Goal: Information Seeking & Learning: Learn about a topic

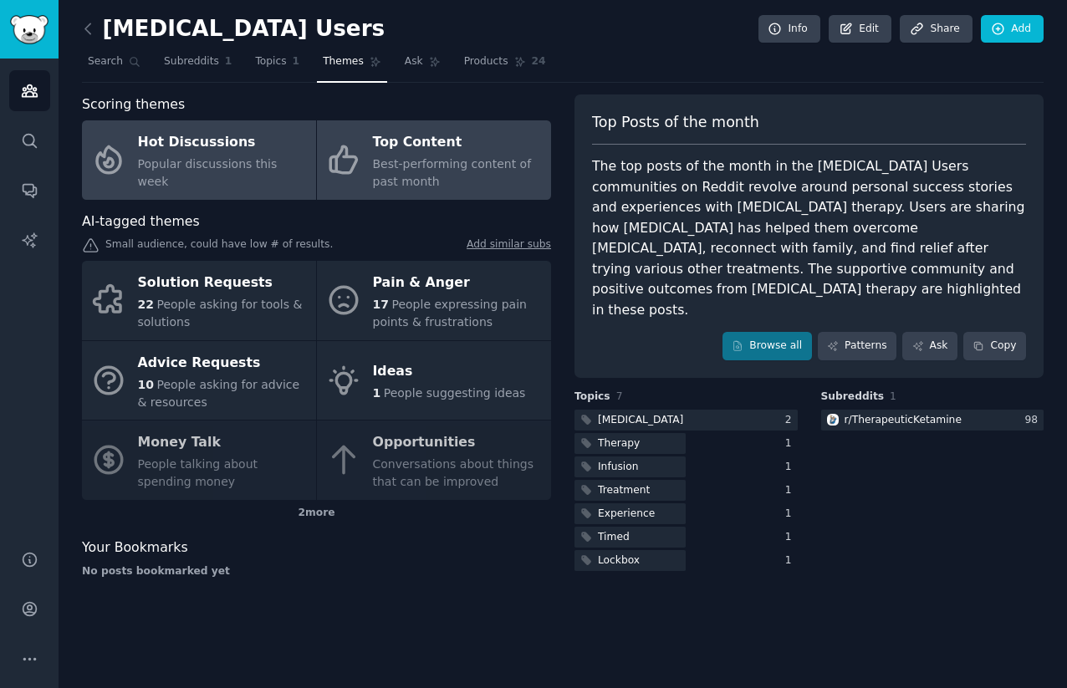
click at [212, 155] on div "Hot Discussions" at bounding box center [223, 143] width 170 height 27
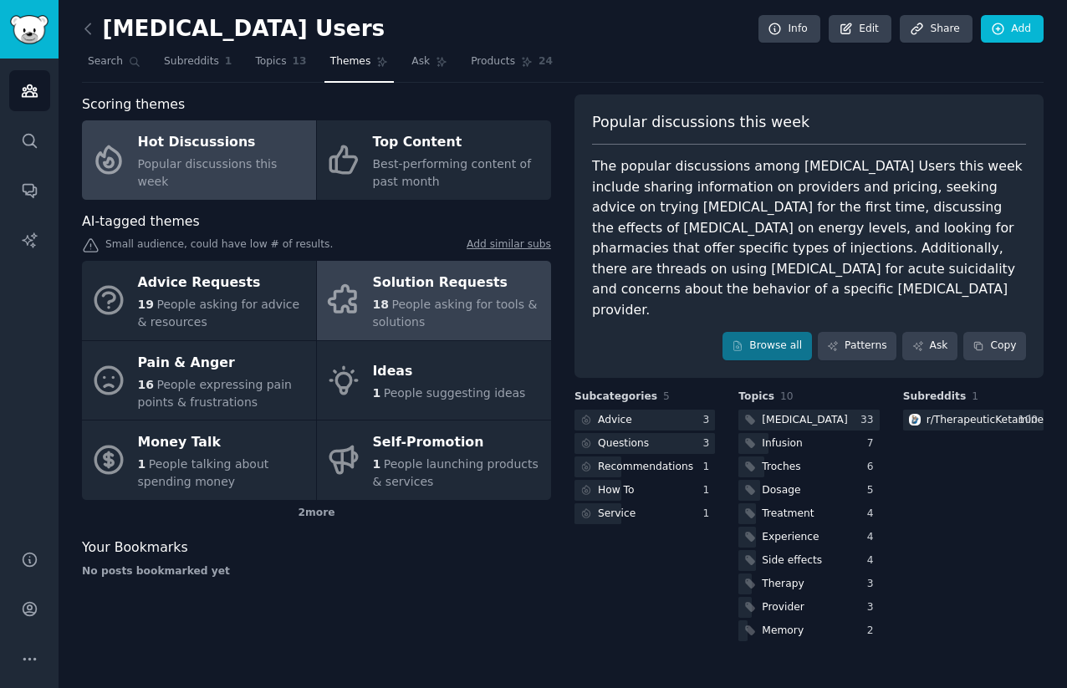
click at [401, 303] on span "People asking for tools & solutions" at bounding box center [455, 313] width 165 height 31
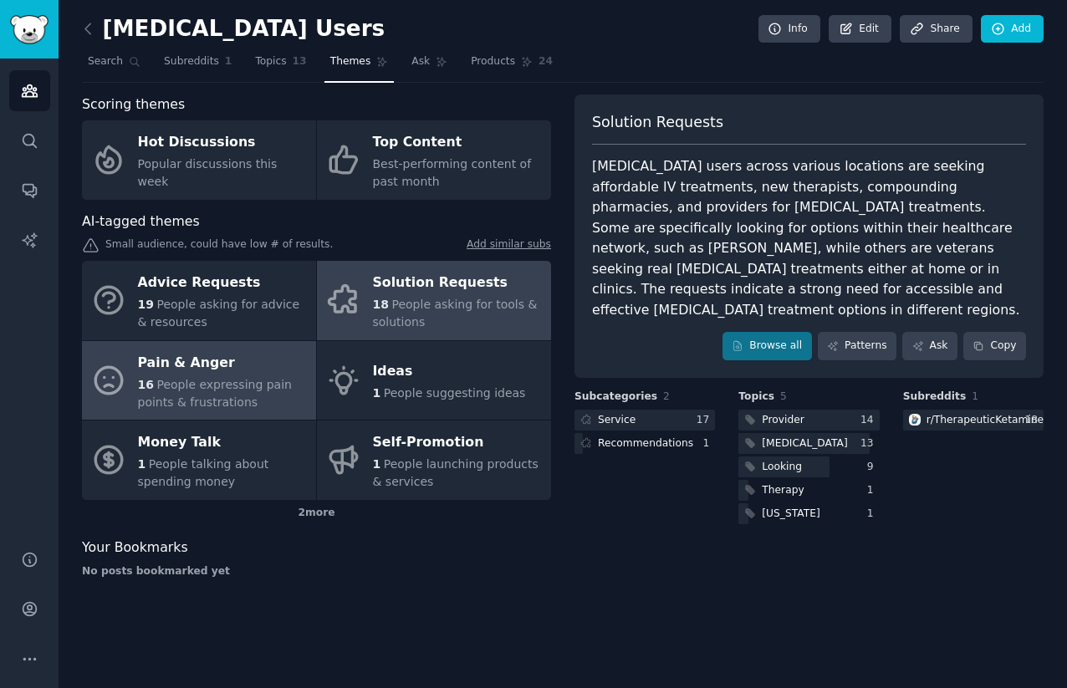
click at [263, 385] on span "People expressing pain points & frustrations" at bounding box center [215, 393] width 154 height 31
